Goal: Task Accomplishment & Management: Complete application form

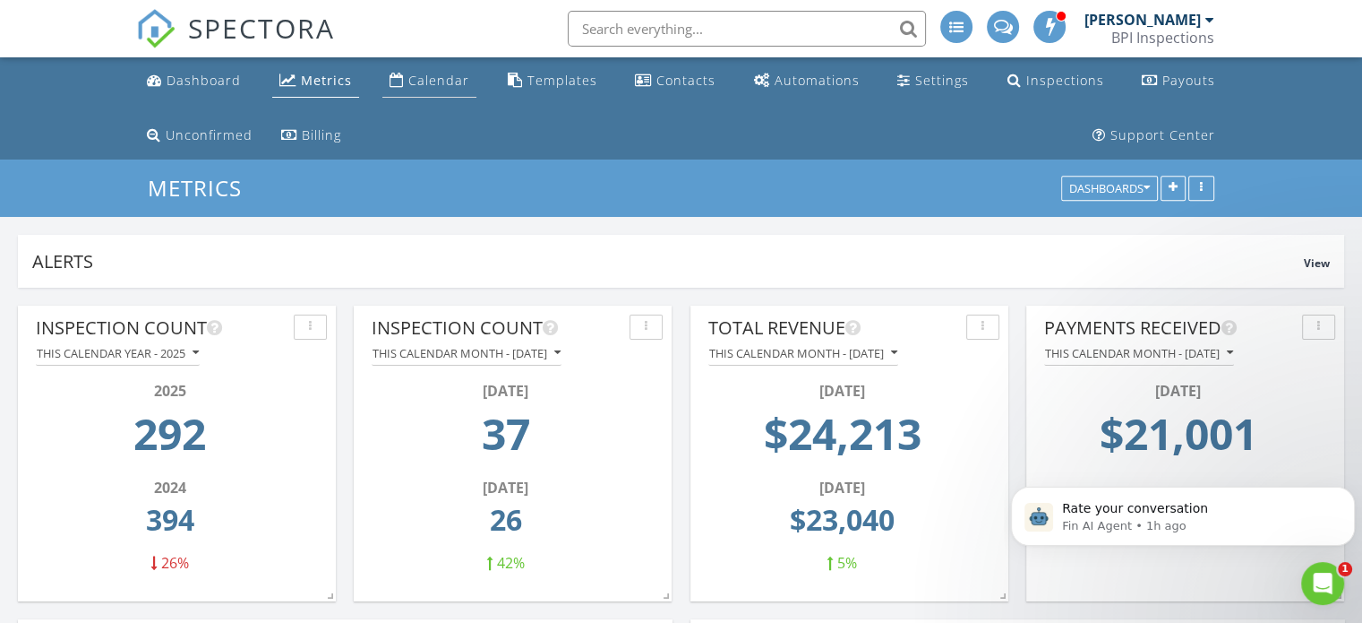
click at [431, 67] on link "Calendar" at bounding box center [429, 80] width 94 height 33
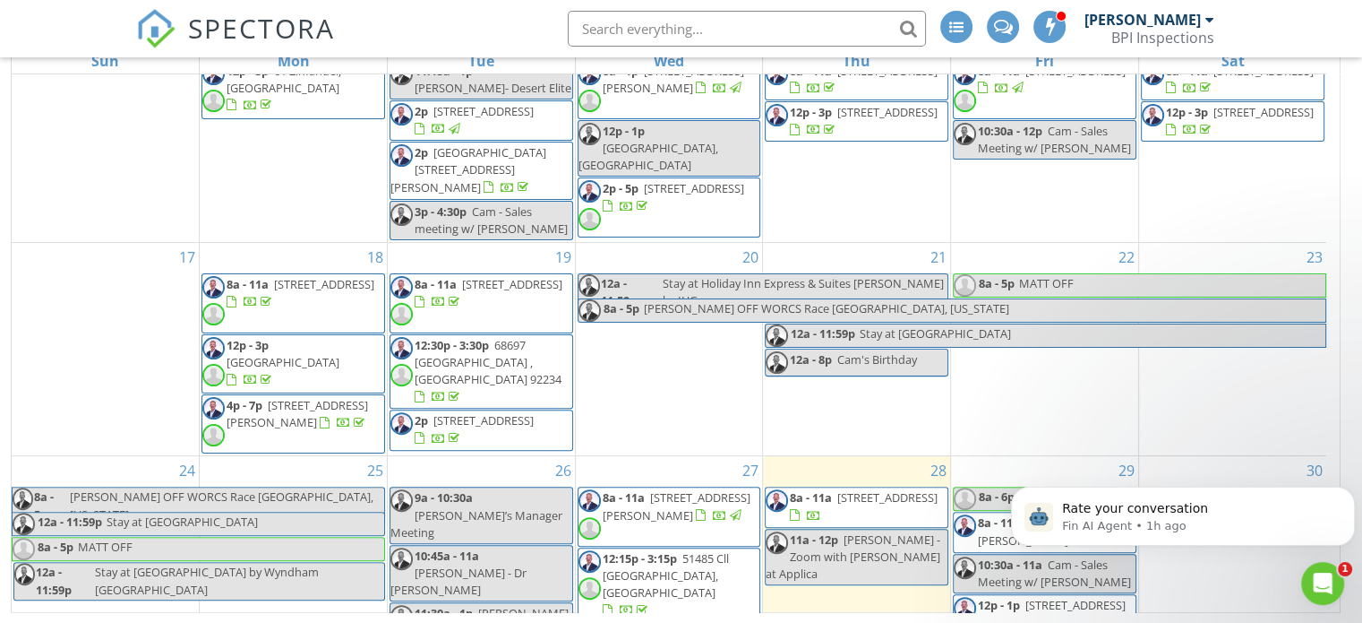
scroll to position [768, 0]
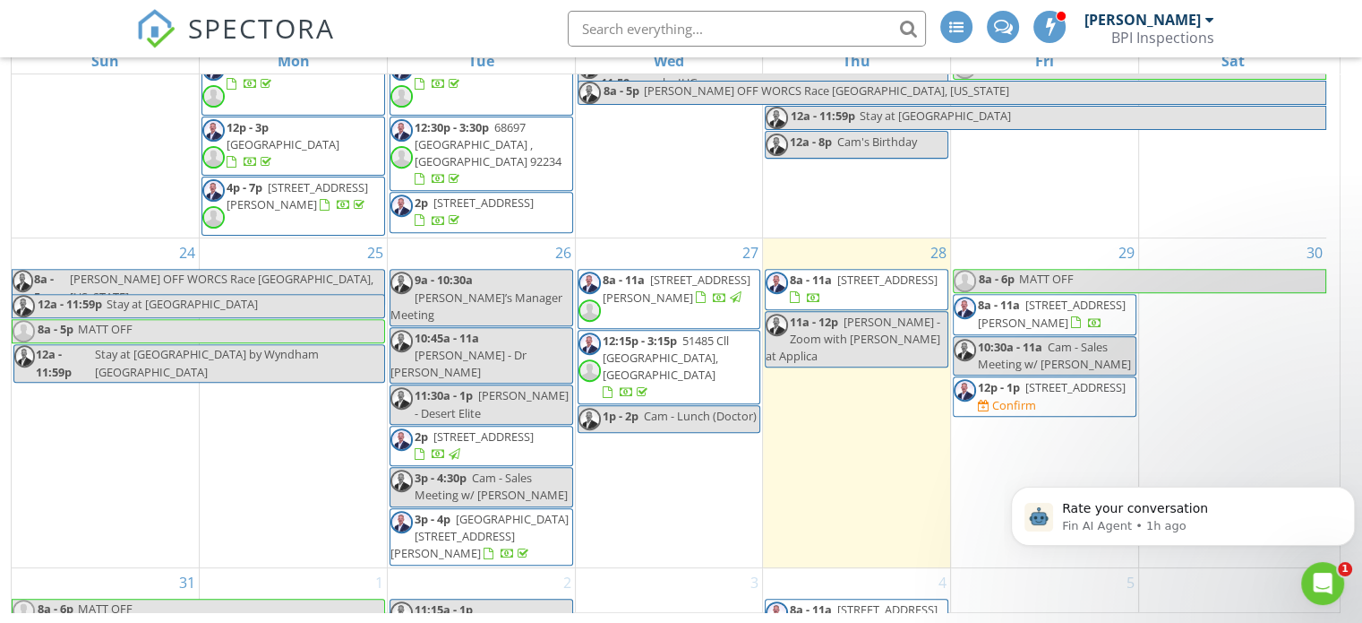
drag, startPoint x: 1333, startPoint y: 185, endPoint x: 315, endPoint y: 87, distance: 1022.2
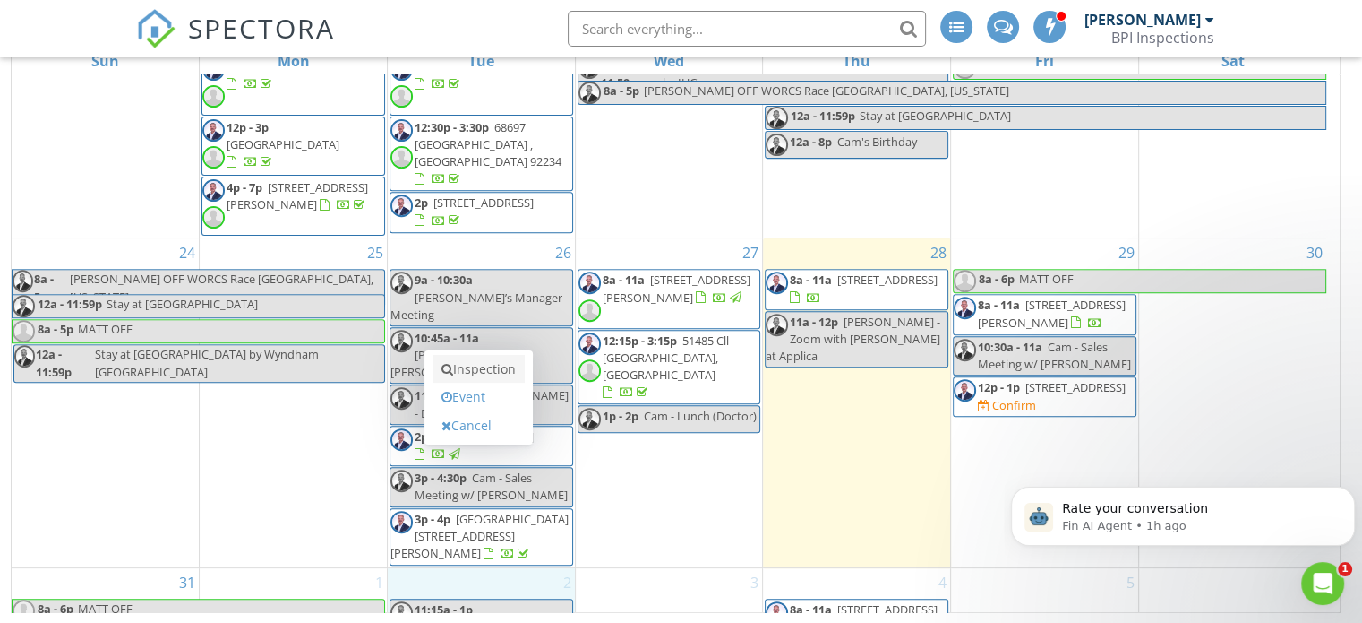
click at [481, 372] on link "Inspection" at bounding box center [479, 369] width 92 height 29
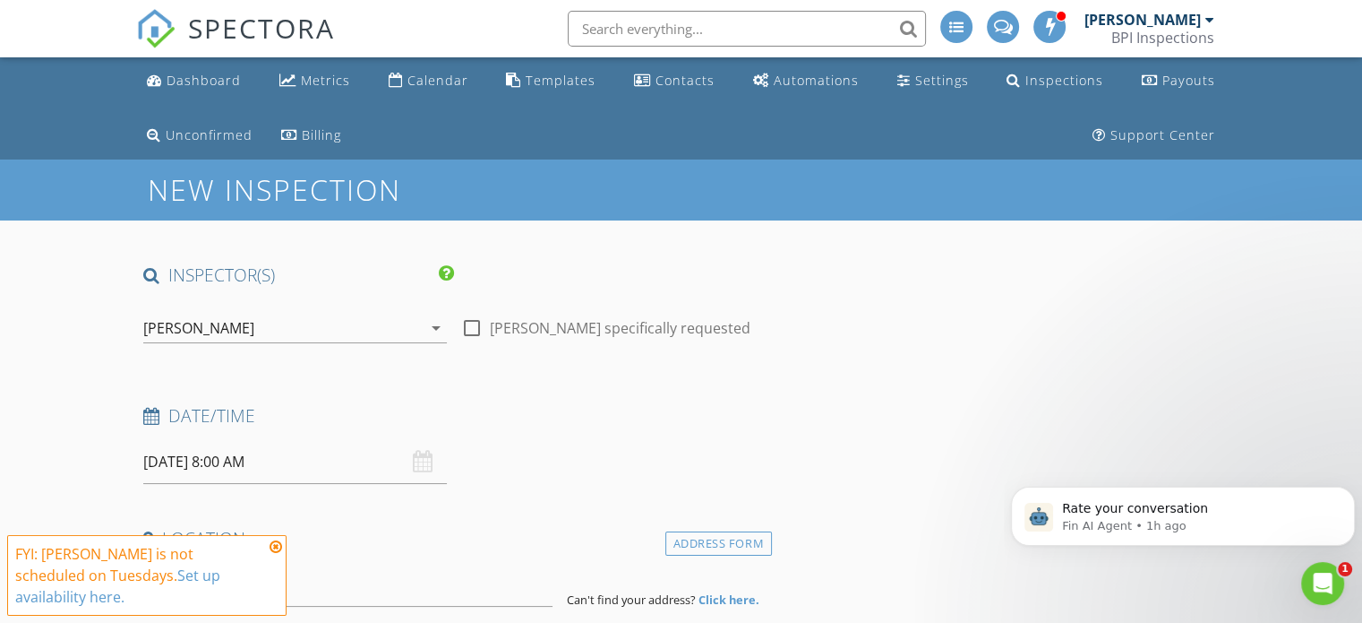
click at [275, 554] on icon at bounding box center [276, 546] width 13 height 14
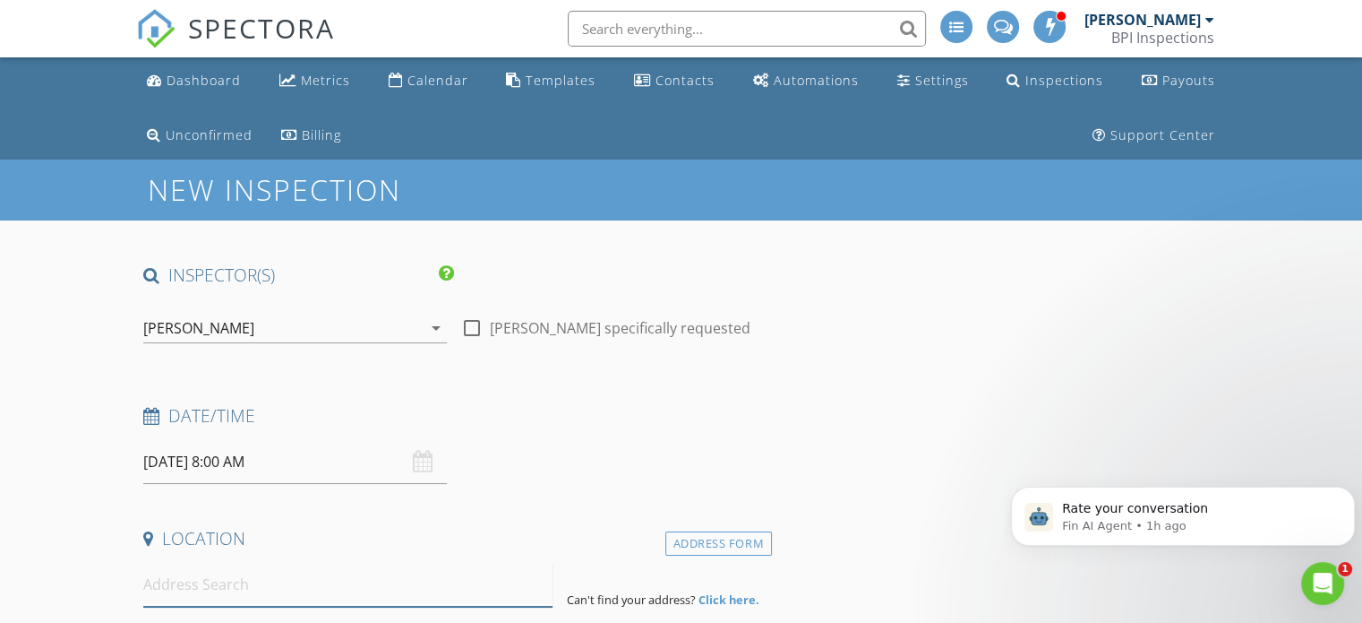
click at [273, 581] on input at bounding box center [347, 585] width 409 height 44
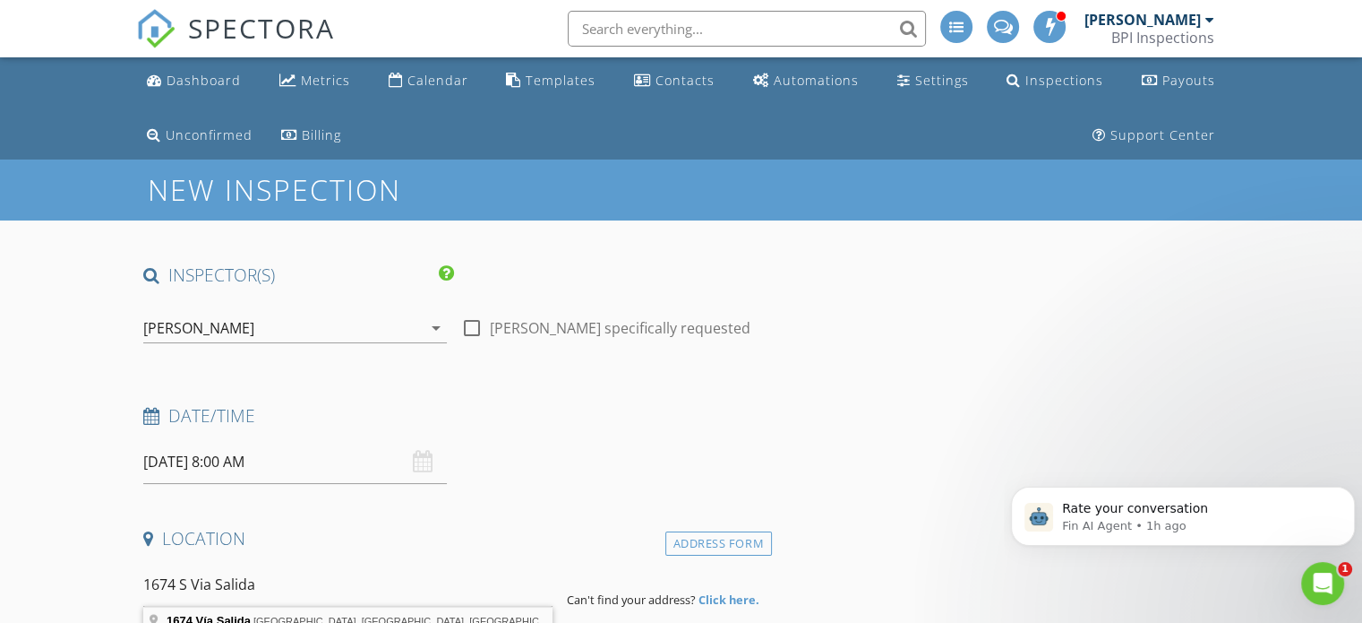
type input "1674 Vía Salida, Palm Springs, CA, USA"
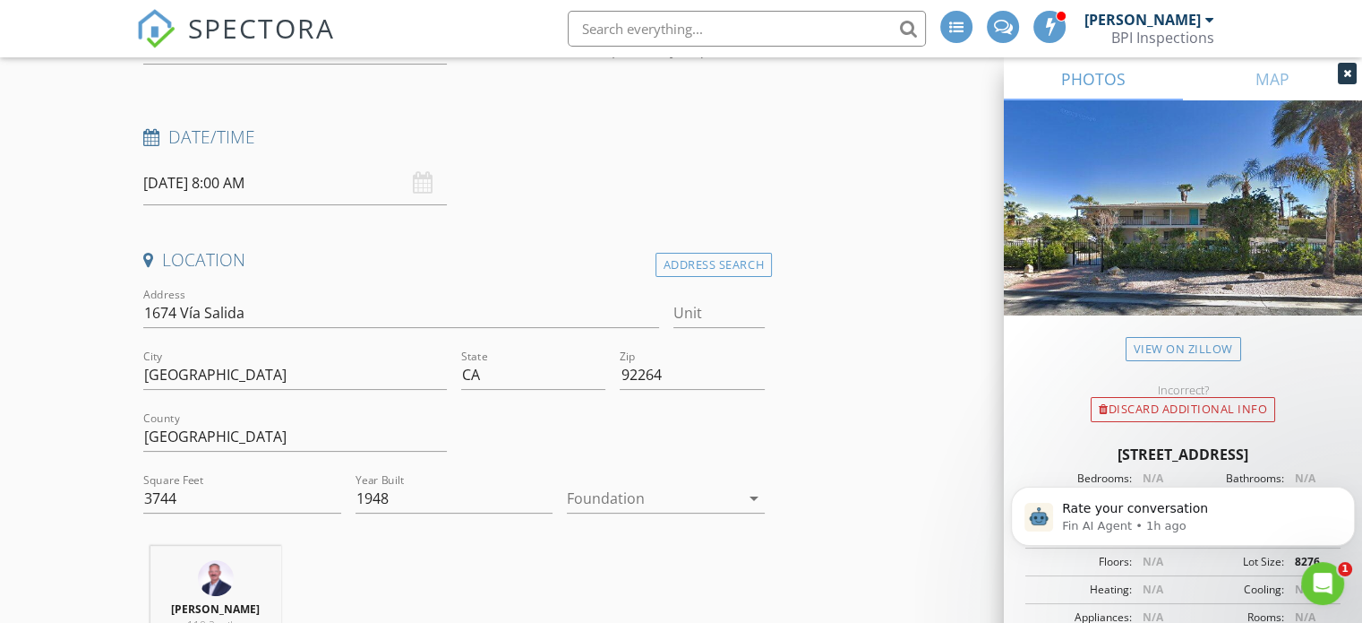
scroll to position [335, 0]
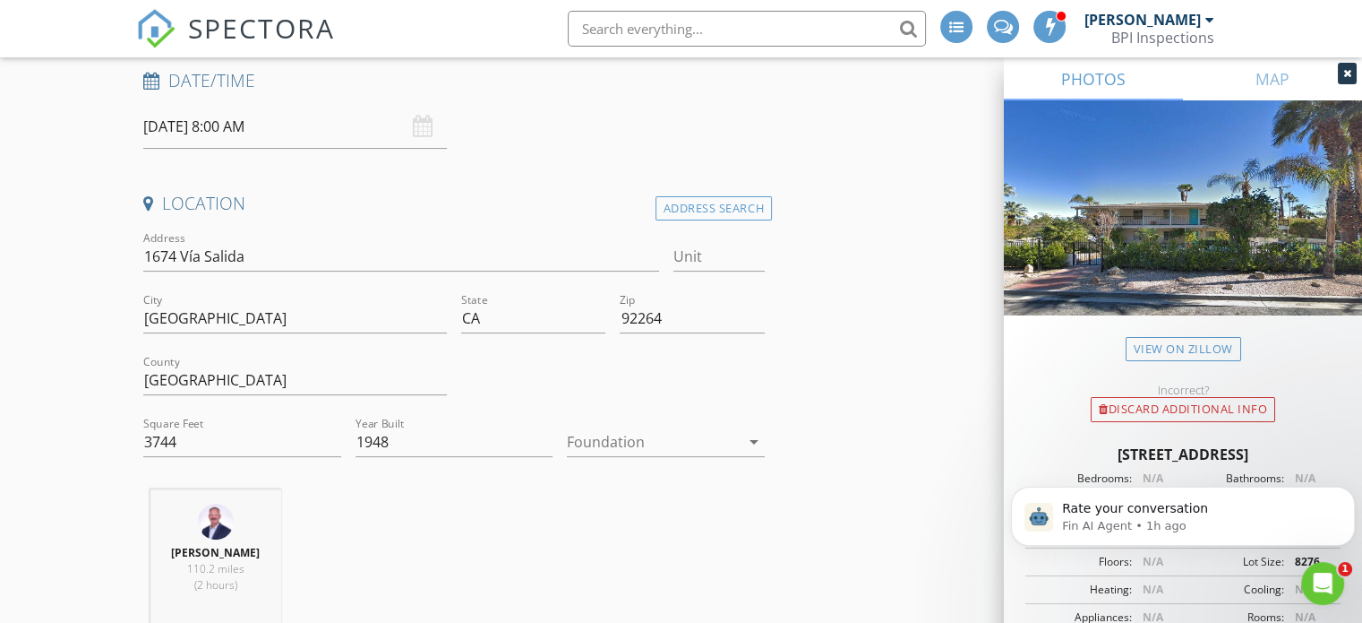
click at [674, 442] on div at bounding box center [653, 441] width 173 height 29
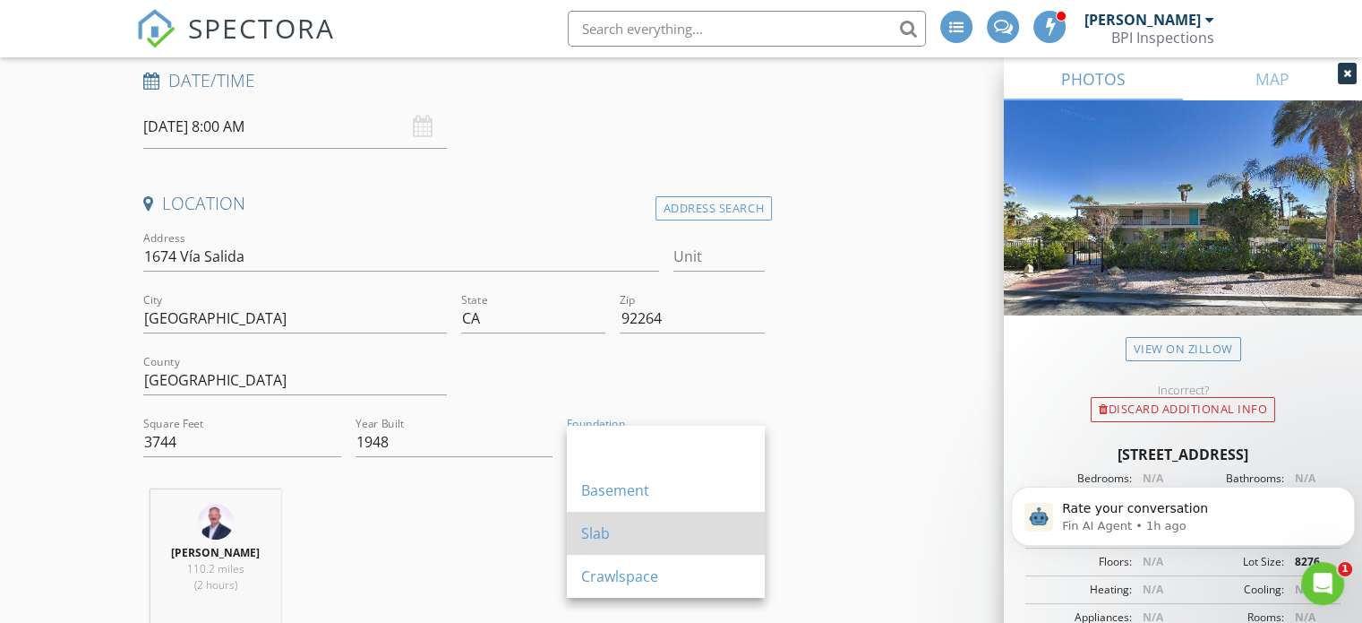
click at [633, 530] on div "Slab" at bounding box center [665, 532] width 169 height 21
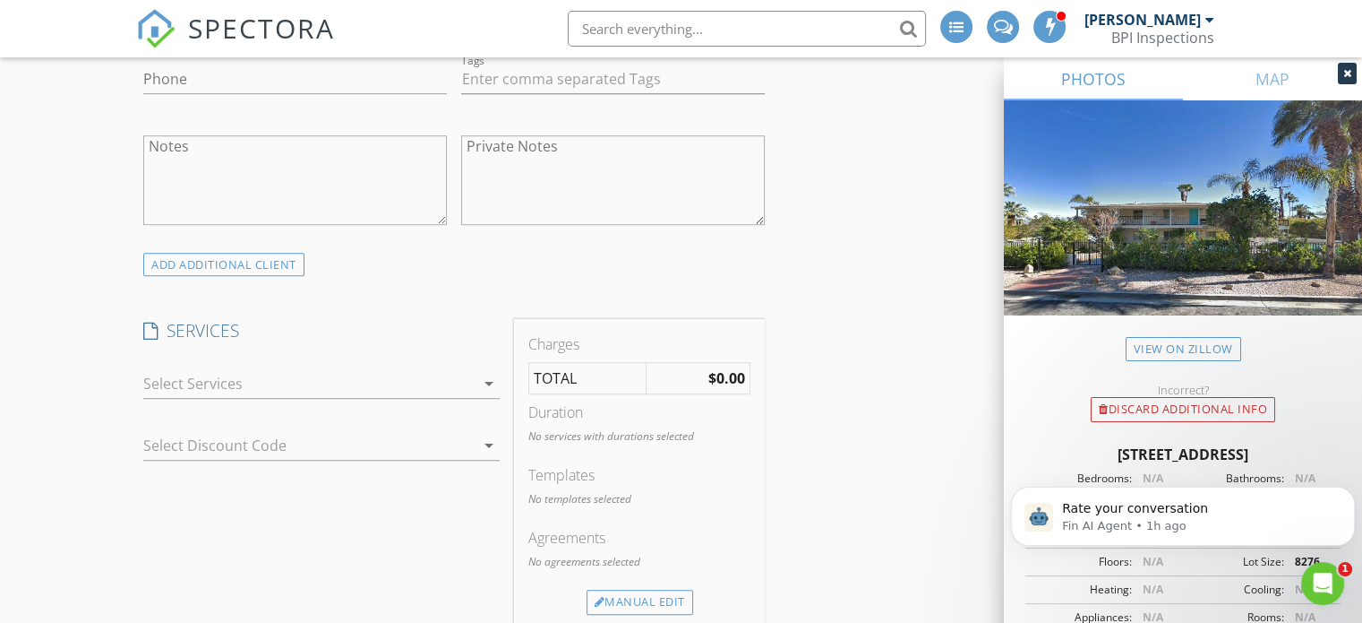
scroll to position [1279, 0]
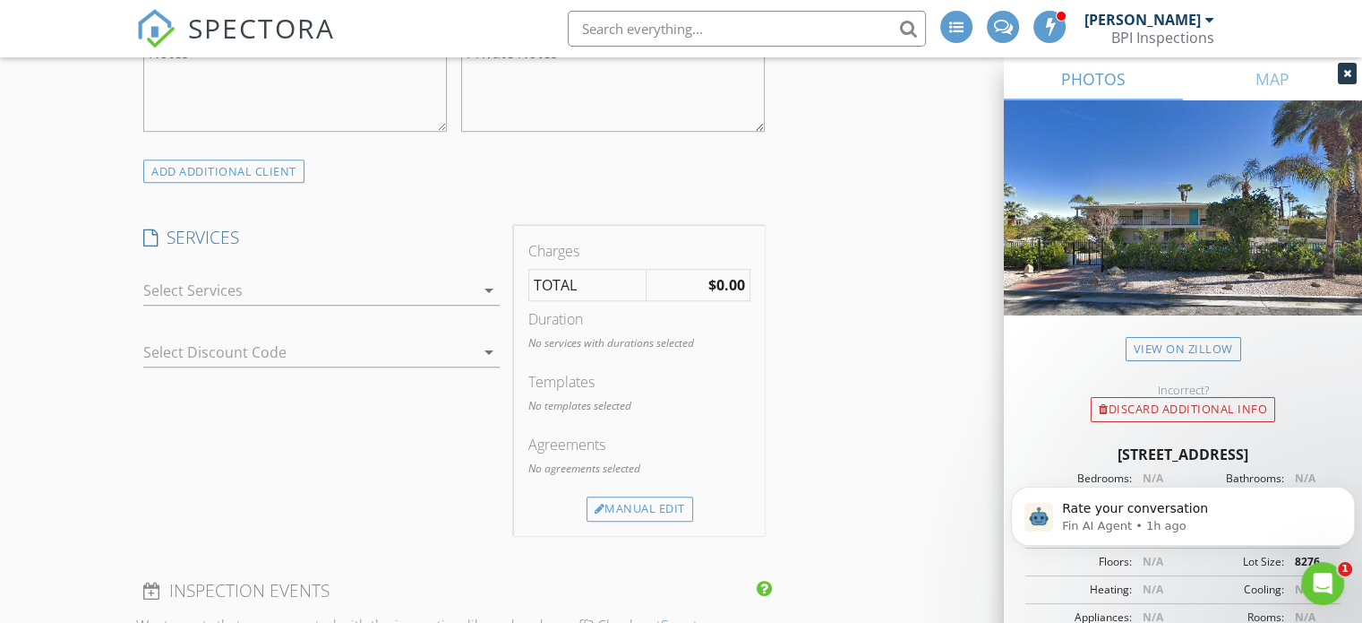
click at [266, 286] on div at bounding box center [308, 290] width 331 height 29
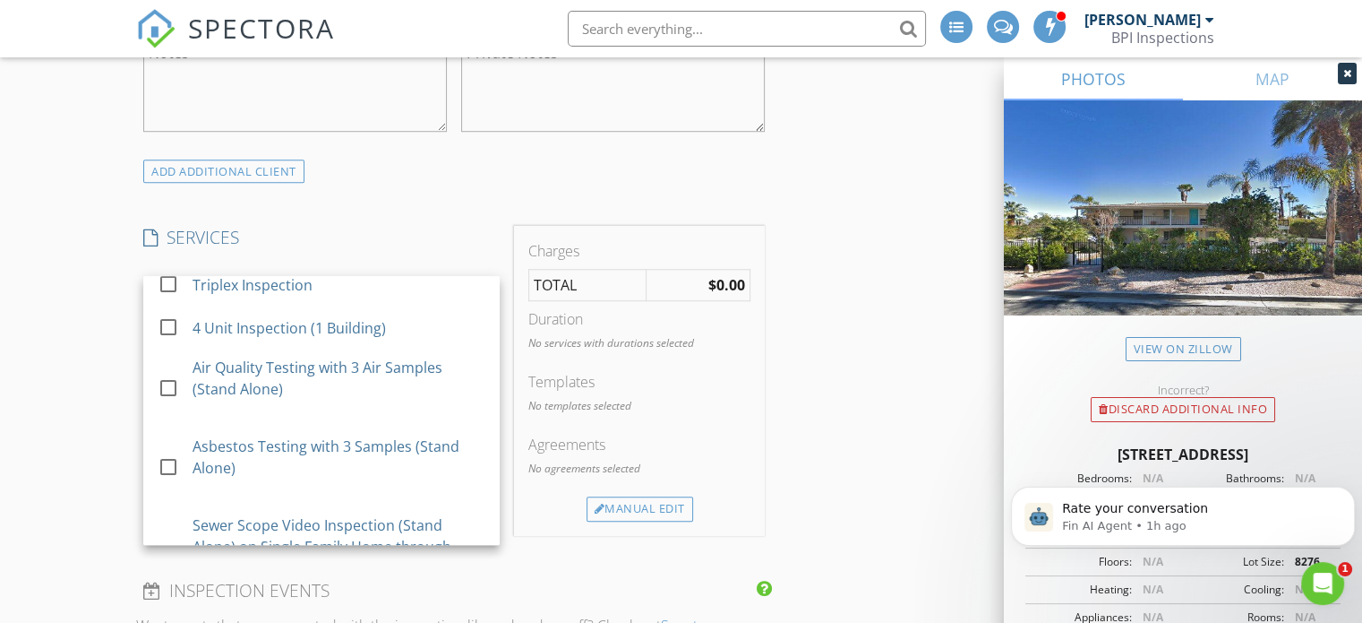
scroll to position [1293, 0]
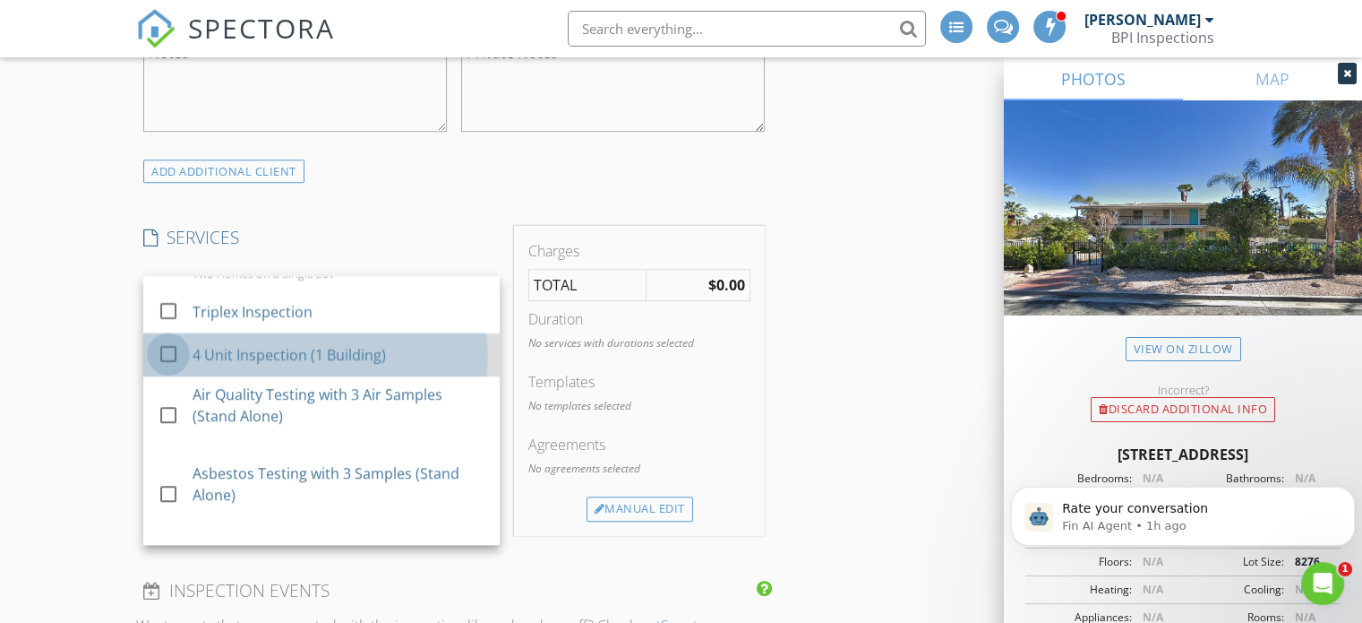
click at [173, 369] on div at bounding box center [168, 354] width 30 height 30
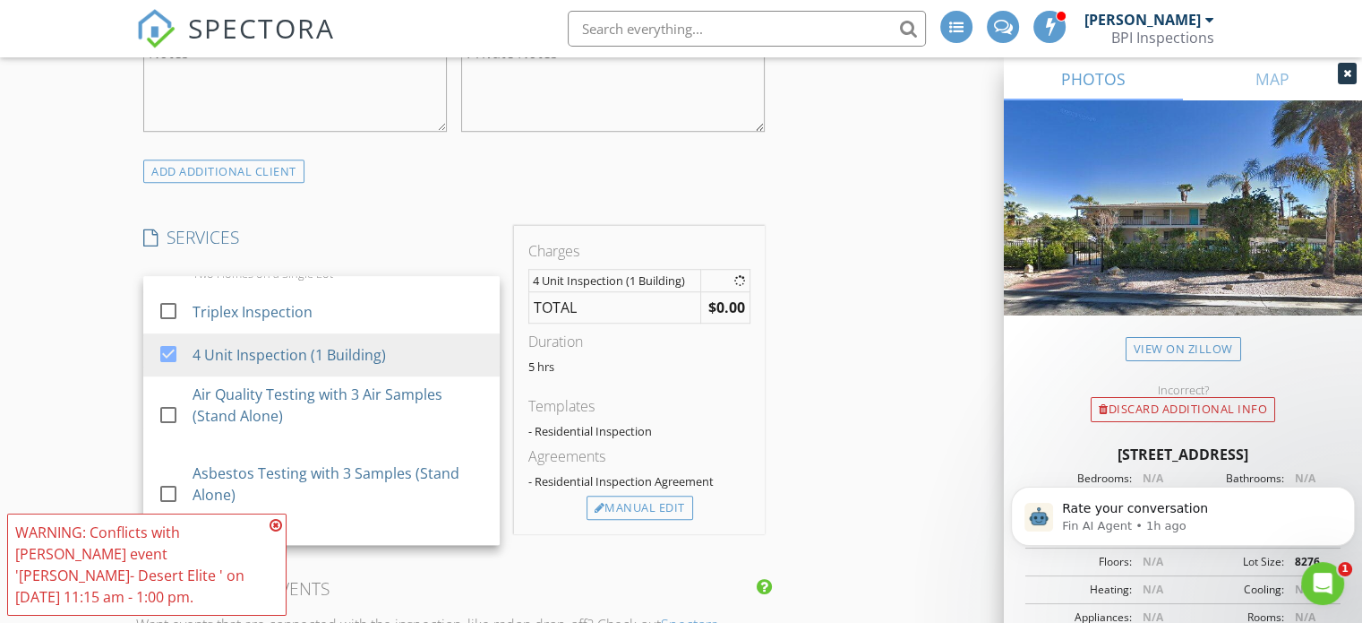
click at [277, 532] on icon at bounding box center [276, 525] width 13 height 14
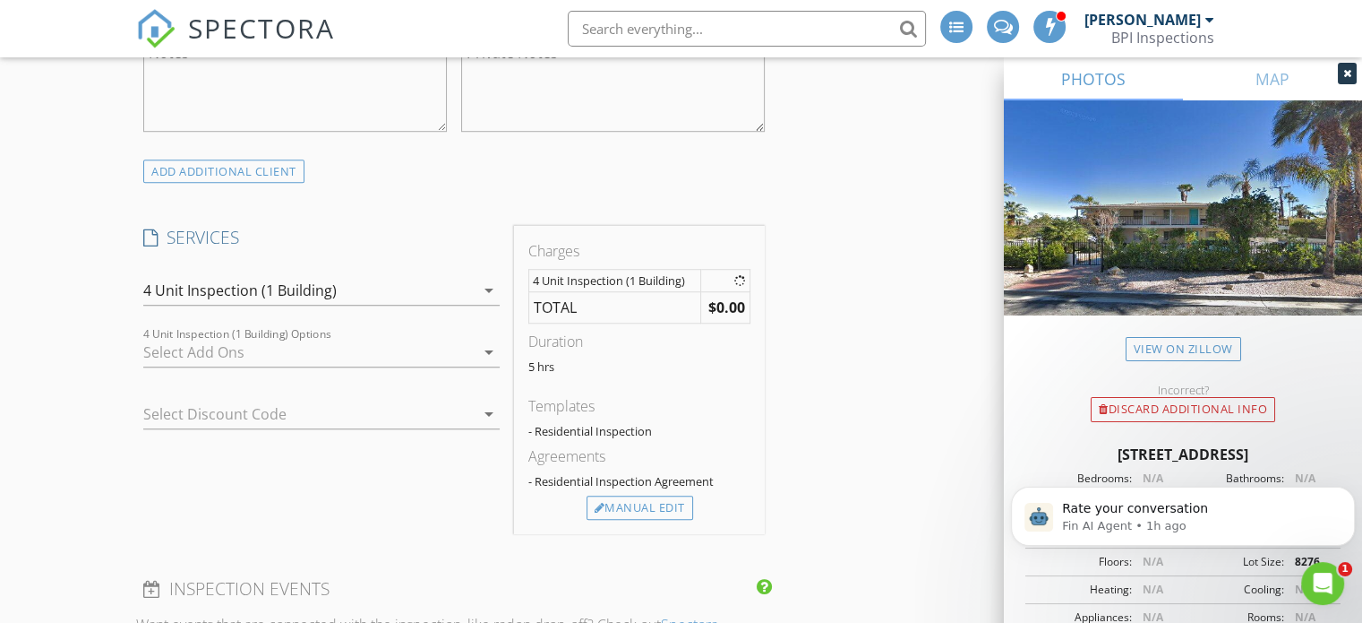
click at [307, 347] on div at bounding box center [308, 352] width 331 height 29
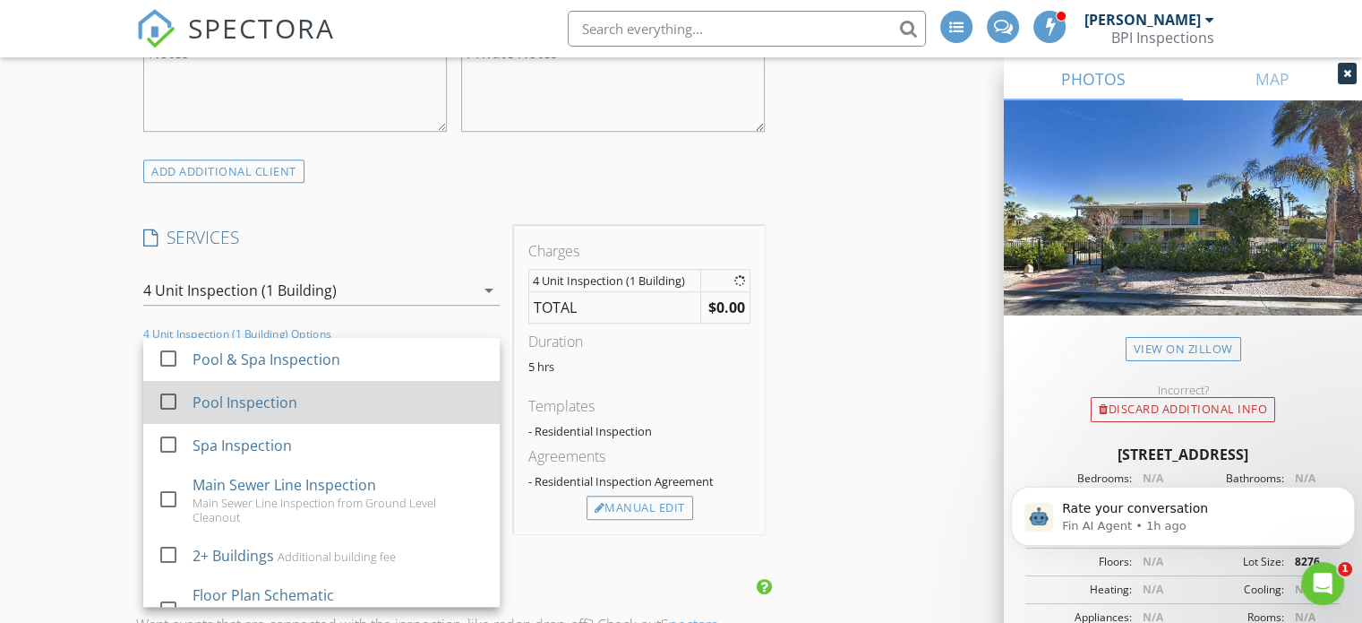
click at [172, 394] on div at bounding box center [168, 401] width 30 height 30
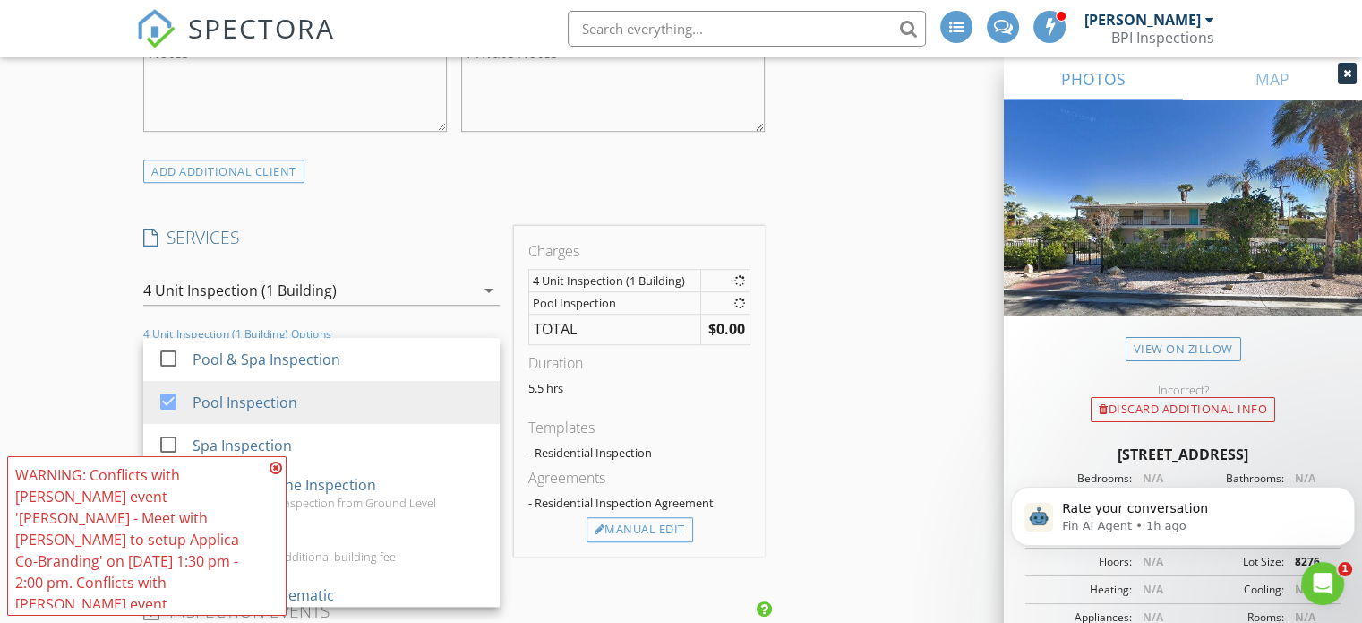
click at [276, 465] on icon at bounding box center [276, 467] width 13 height 14
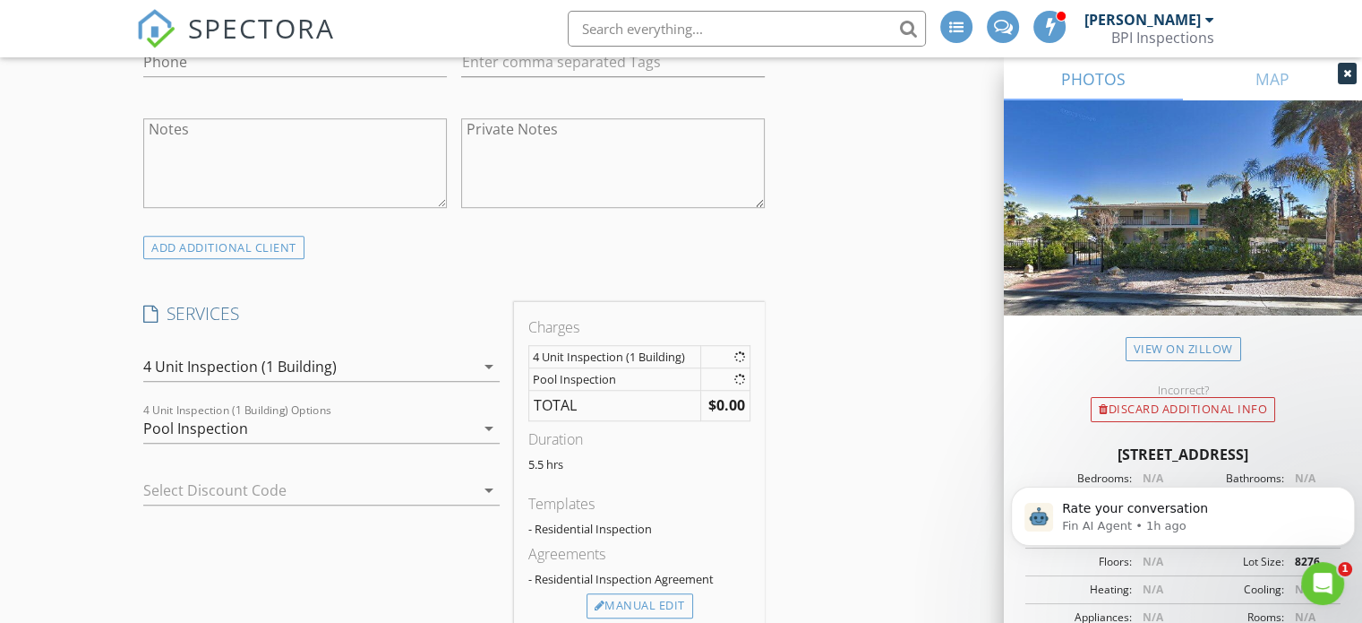
scroll to position [1276, 0]
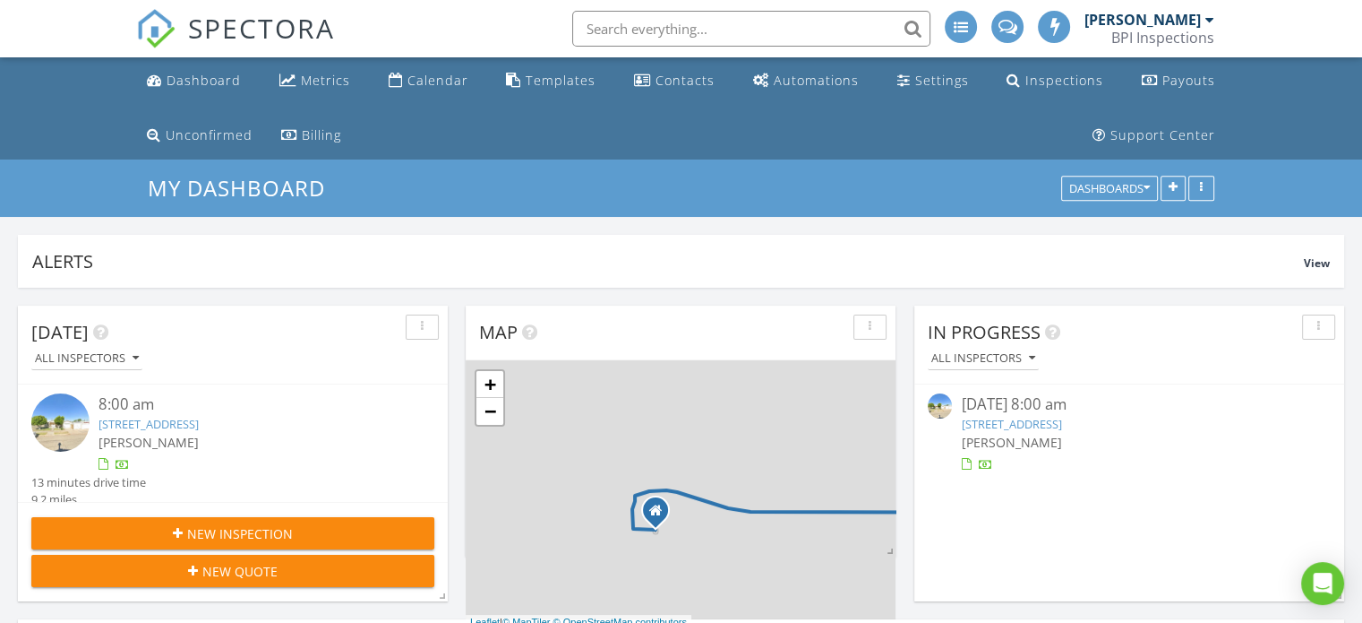
scroll to position [9, 9]
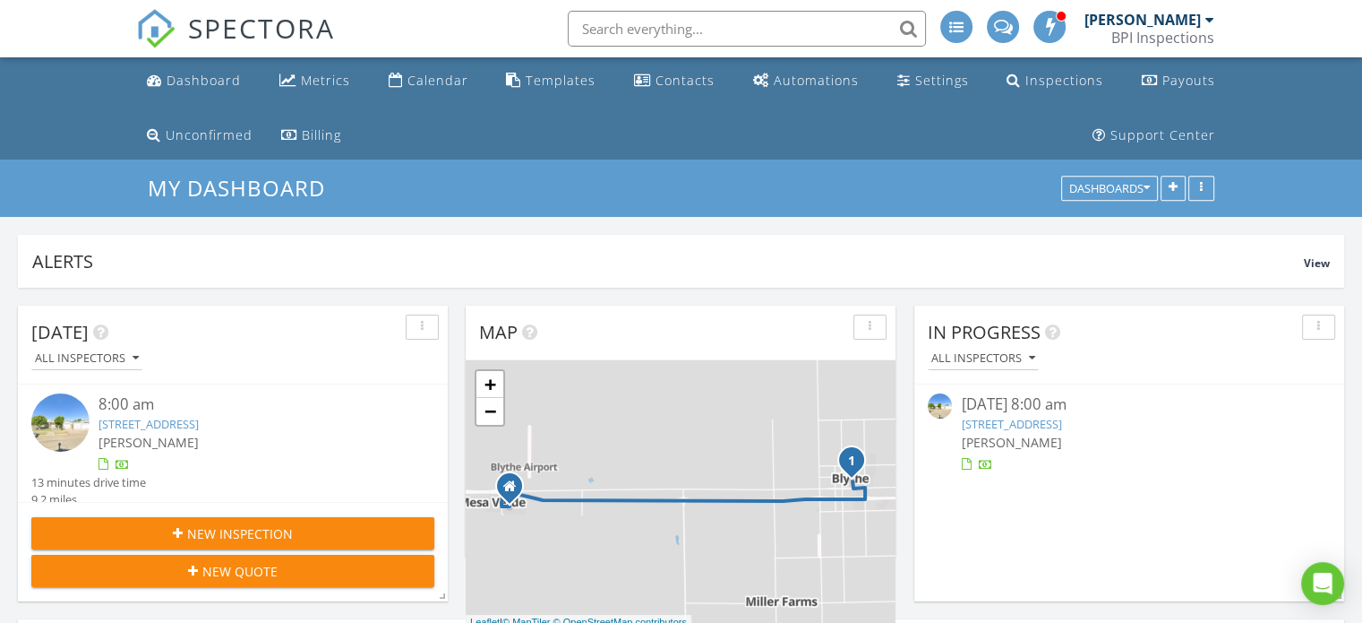
click at [1208, 16] on div at bounding box center [1210, 20] width 9 height 14
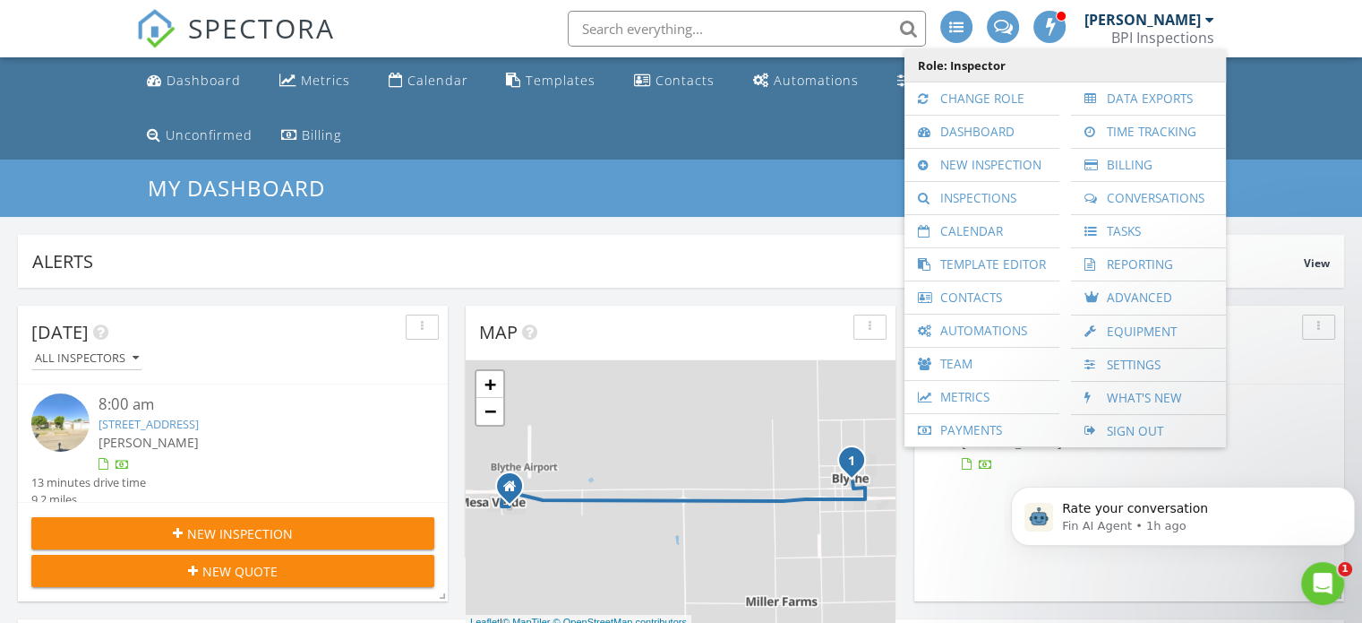
scroll to position [0, 0]
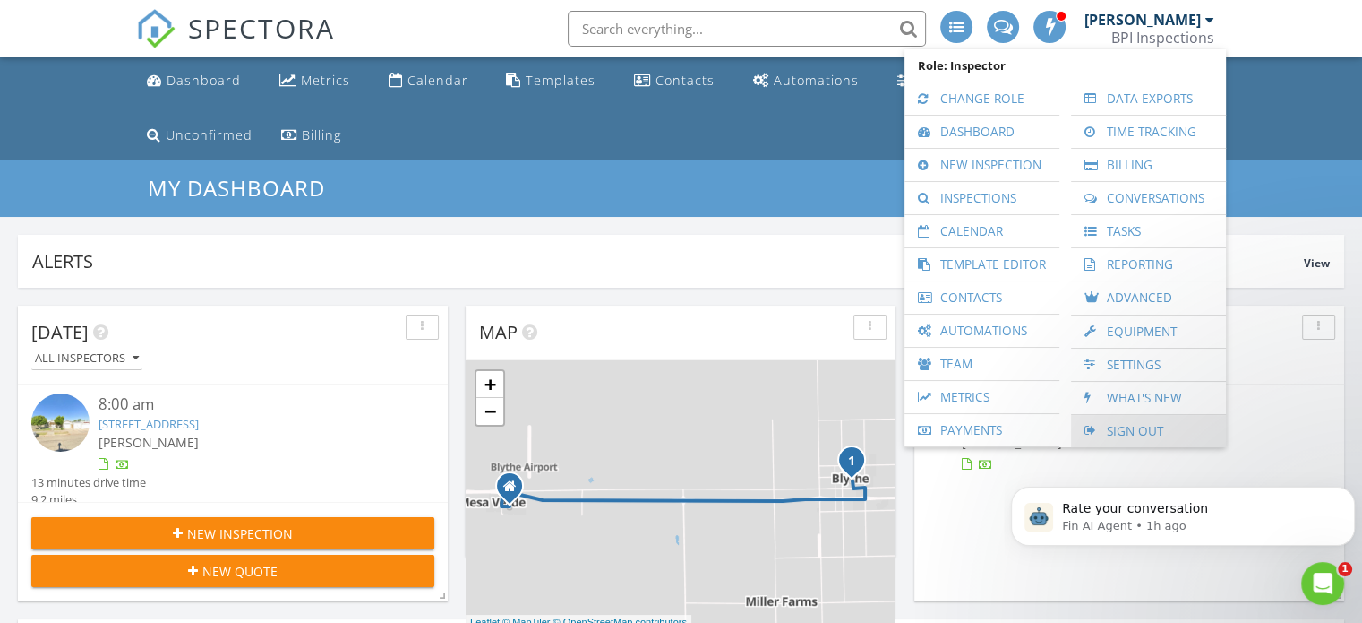
click at [1153, 426] on link "Sign Out" at bounding box center [1148, 431] width 137 height 32
